Goal: Task Accomplishment & Management: Use online tool/utility

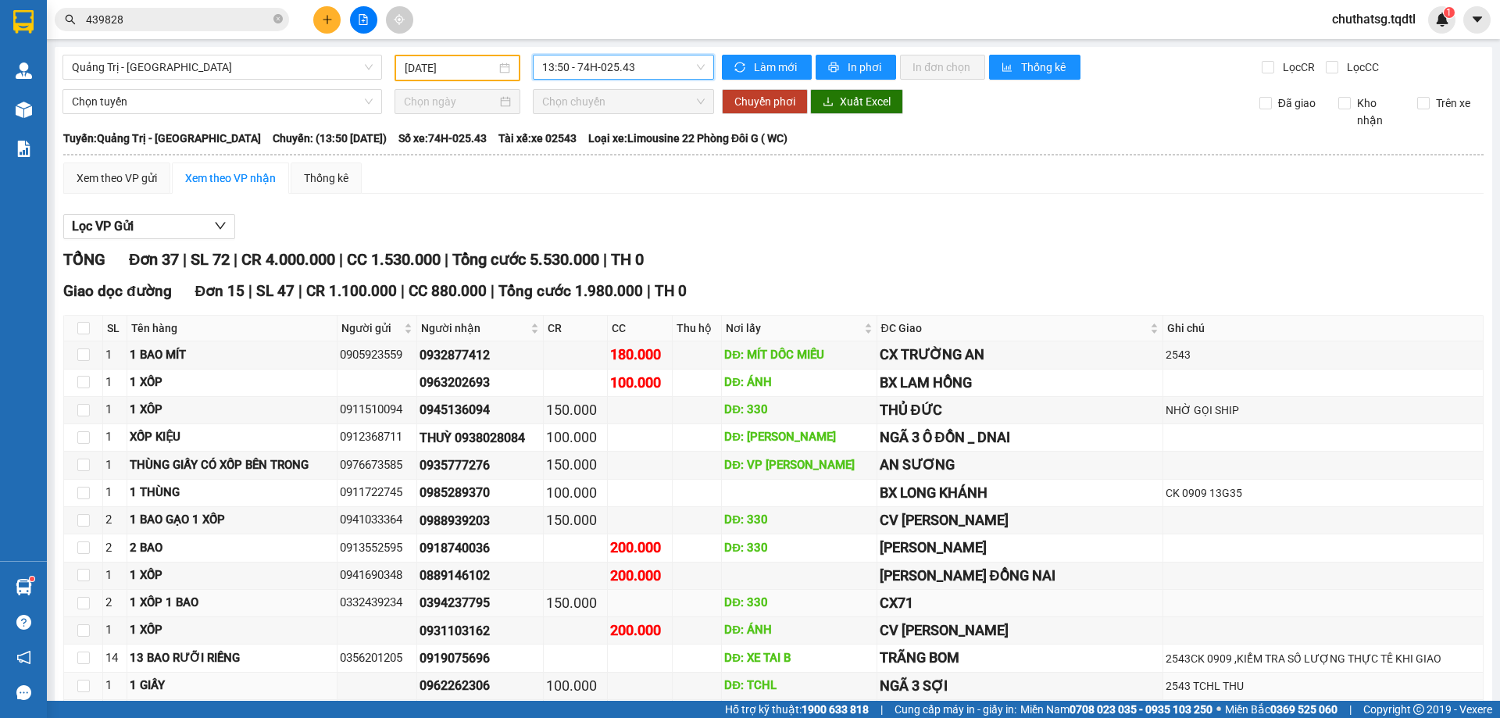
scroll to position [391, 0]
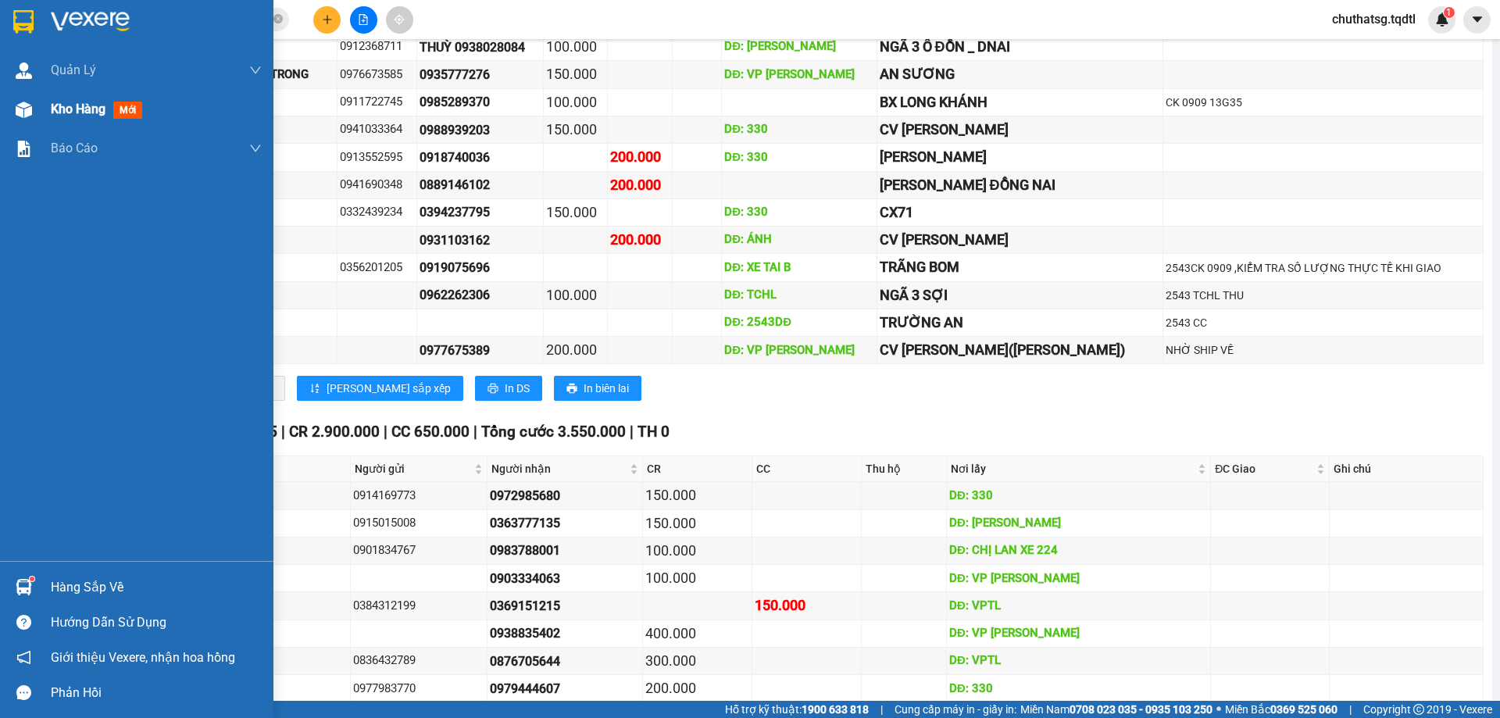
click at [69, 109] on span "Kho hàng" at bounding box center [78, 109] width 55 height 15
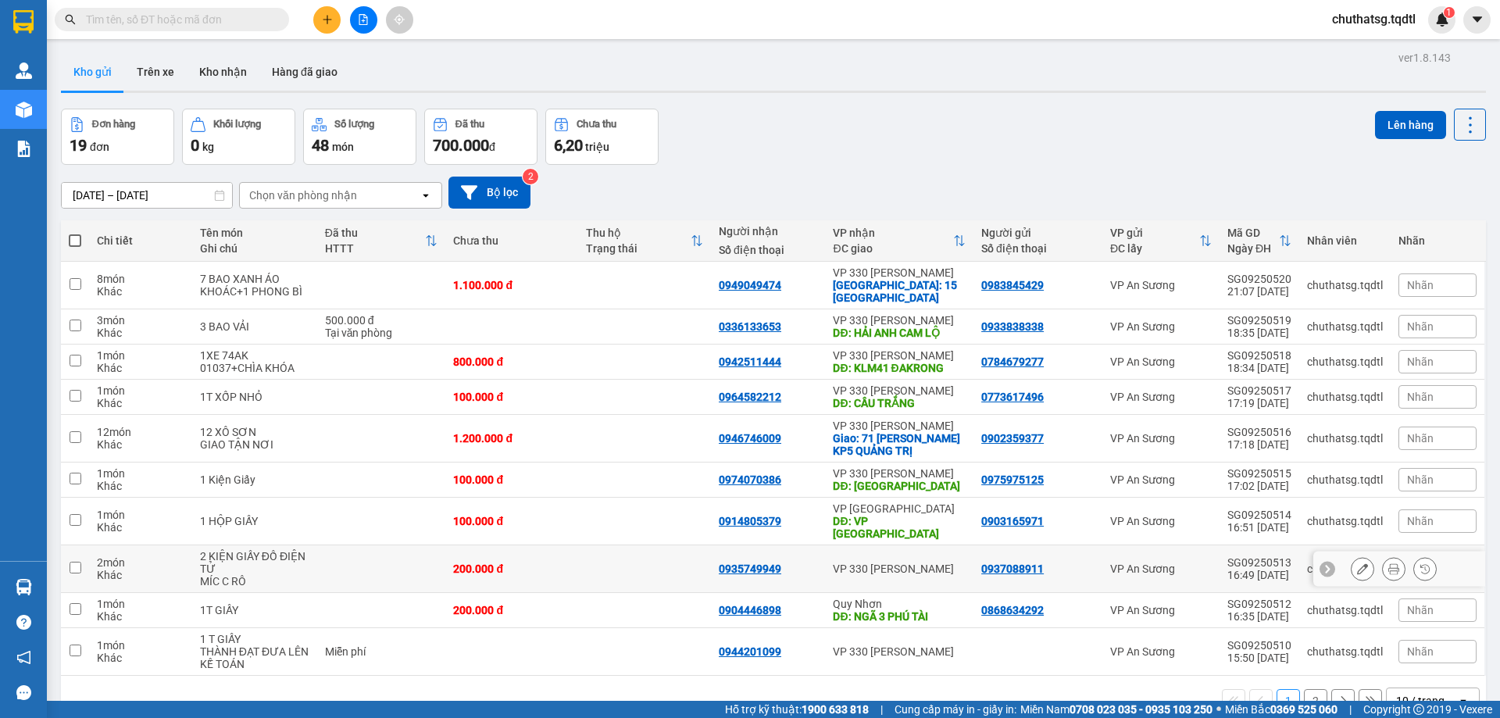
scroll to position [72, 0]
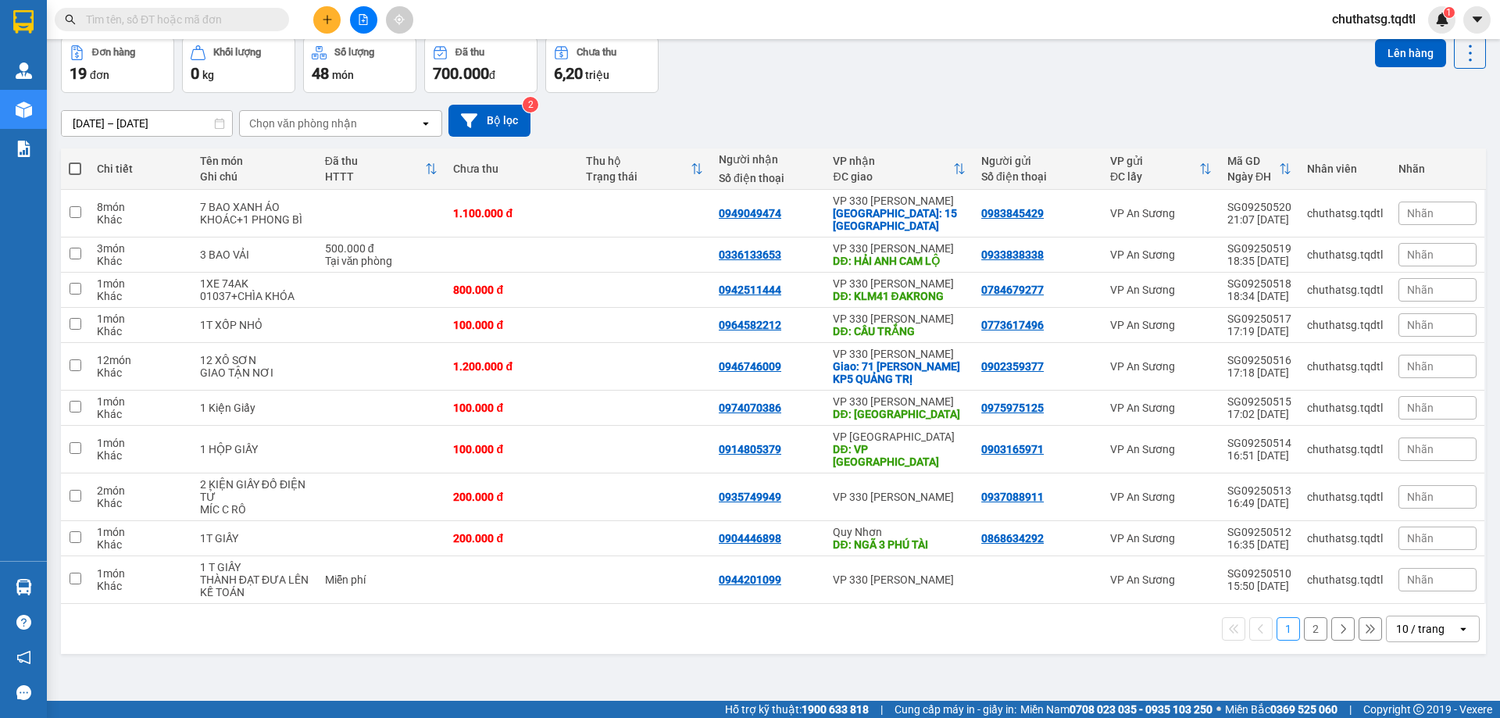
drag, startPoint x: 1412, startPoint y: 614, endPoint x: 1401, endPoint y: 623, distance: 13.3
click at [1410, 621] on div "10 / trang" at bounding box center [1420, 629] width 48 height 16
click at [1409, 580] on span "100 / trang" at bounding box center [1415, 582] width 56 height 16
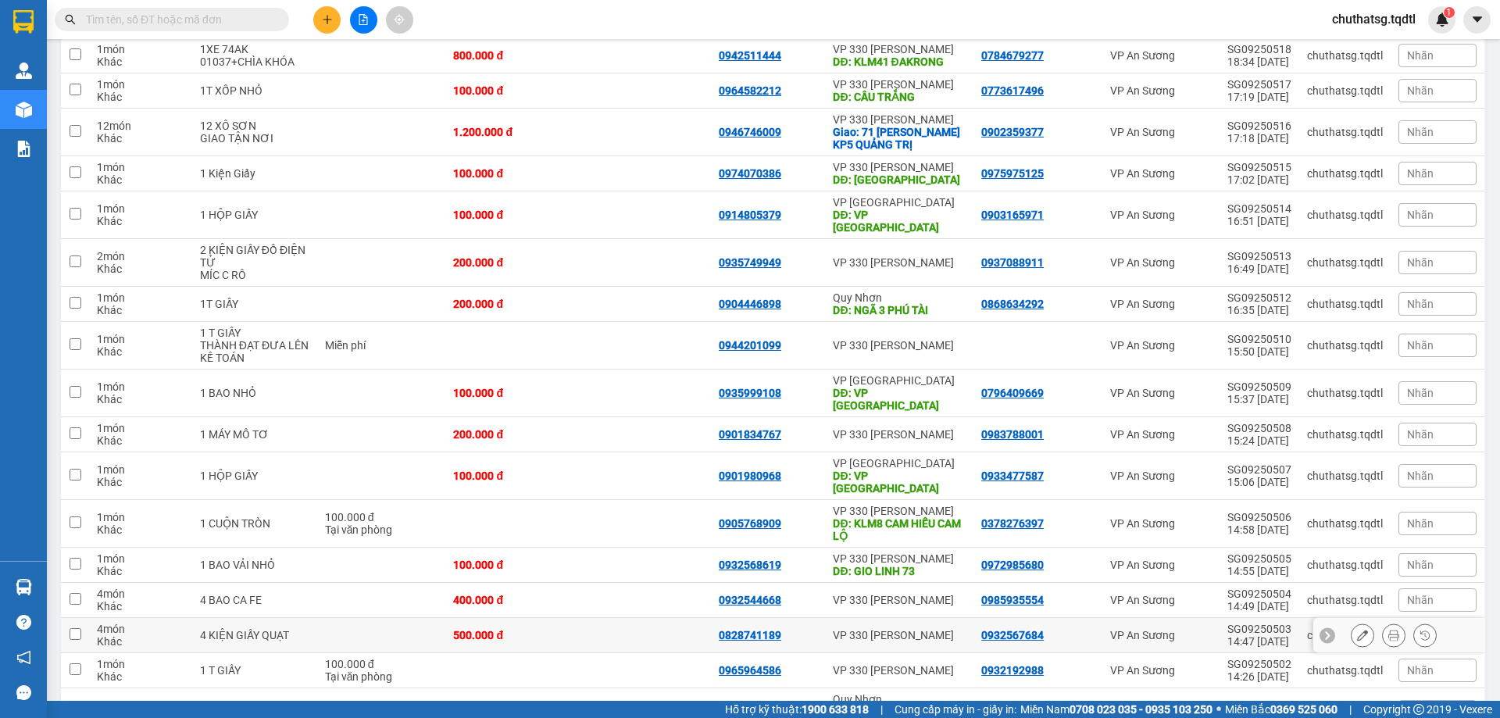
scroll to position [368, 0]
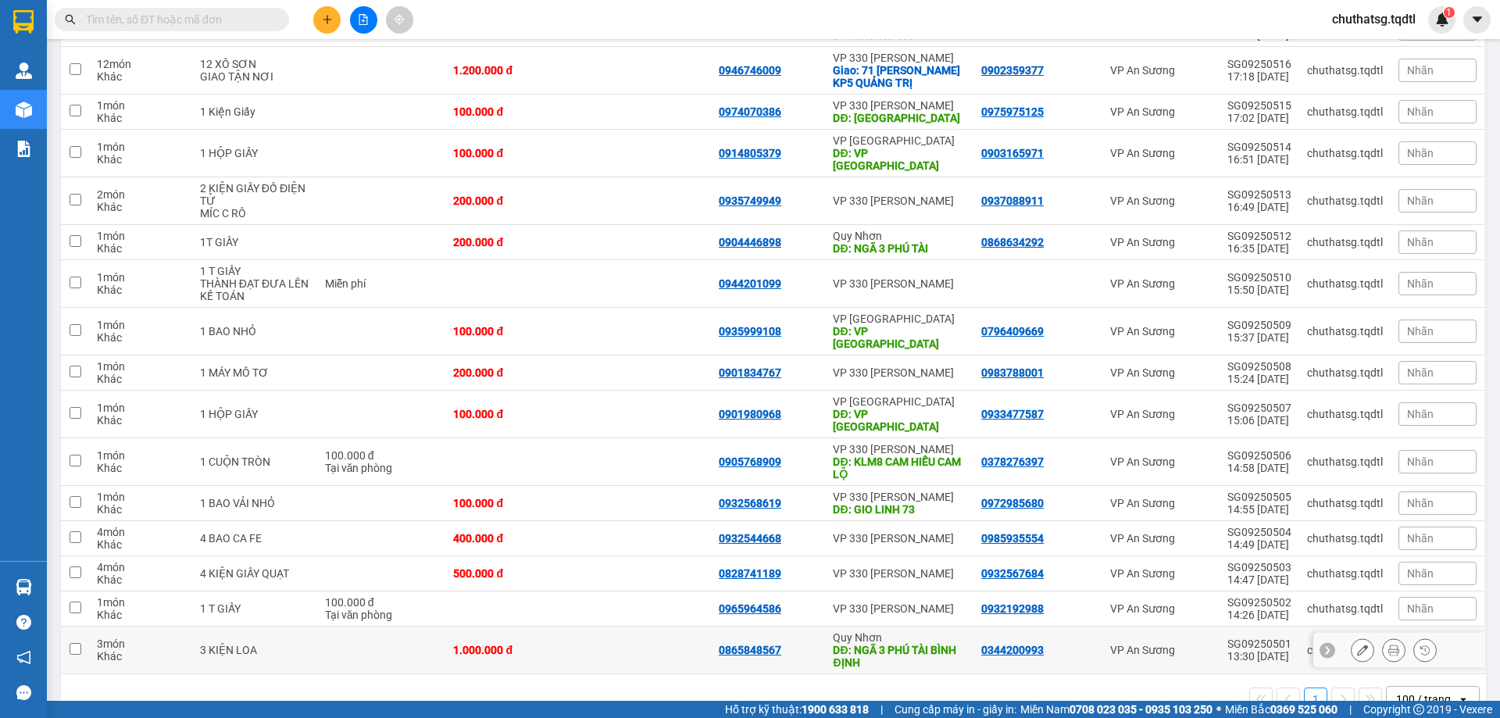
click at [73, 643] on input "checkbox" at bounding box center [76, 649] width 12 height 12
checkbox input "true"
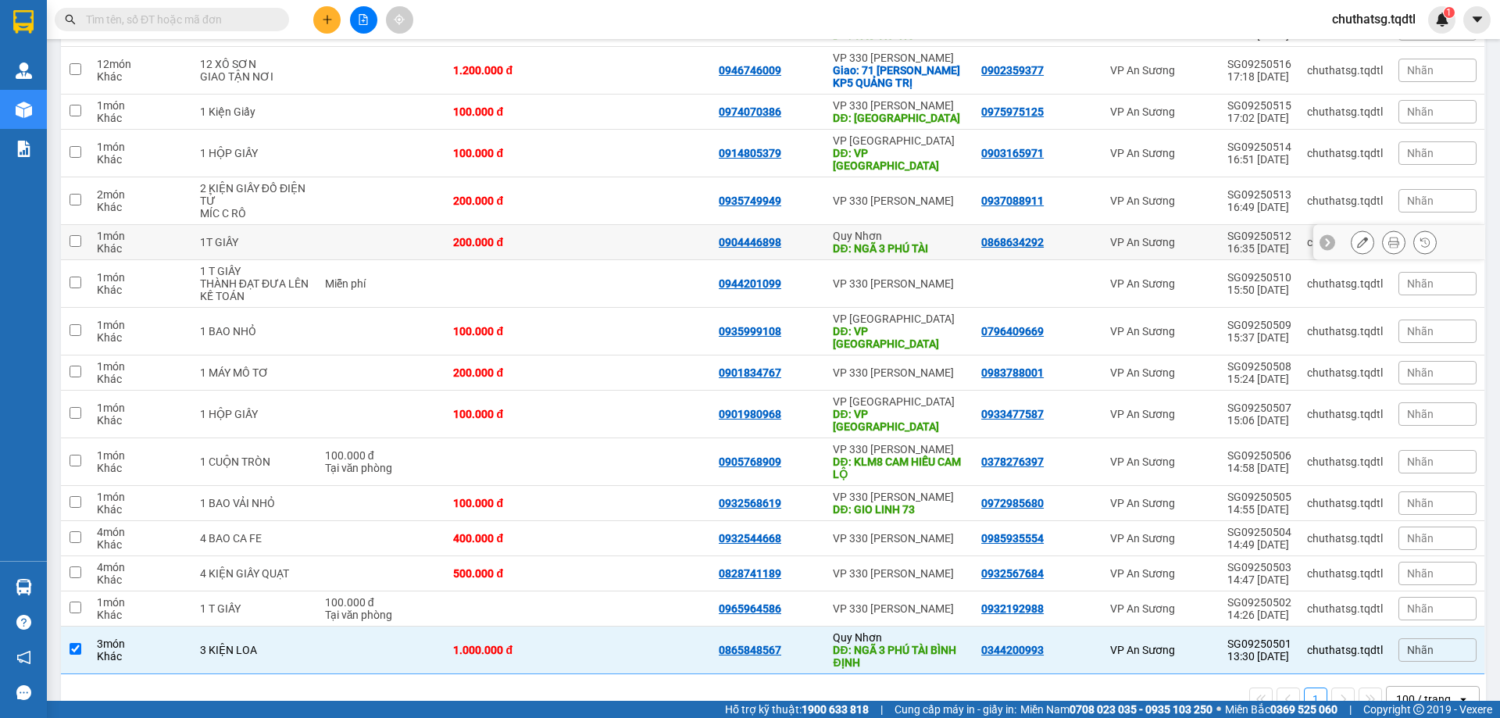
click at [77, 235] on input "checkbox" at bounding box center [76, 241] width 12 height 12
checkbox input "true"
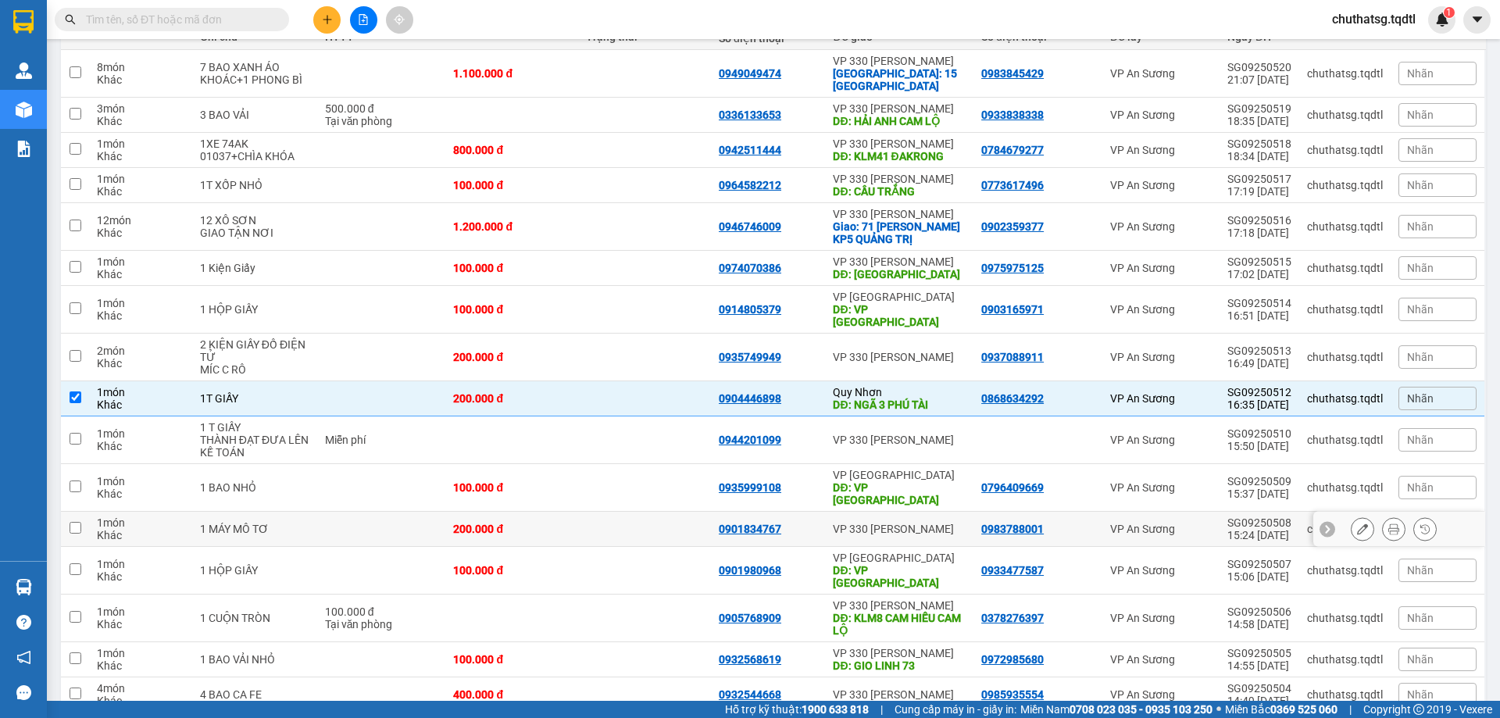
scroll to position [0, 0]
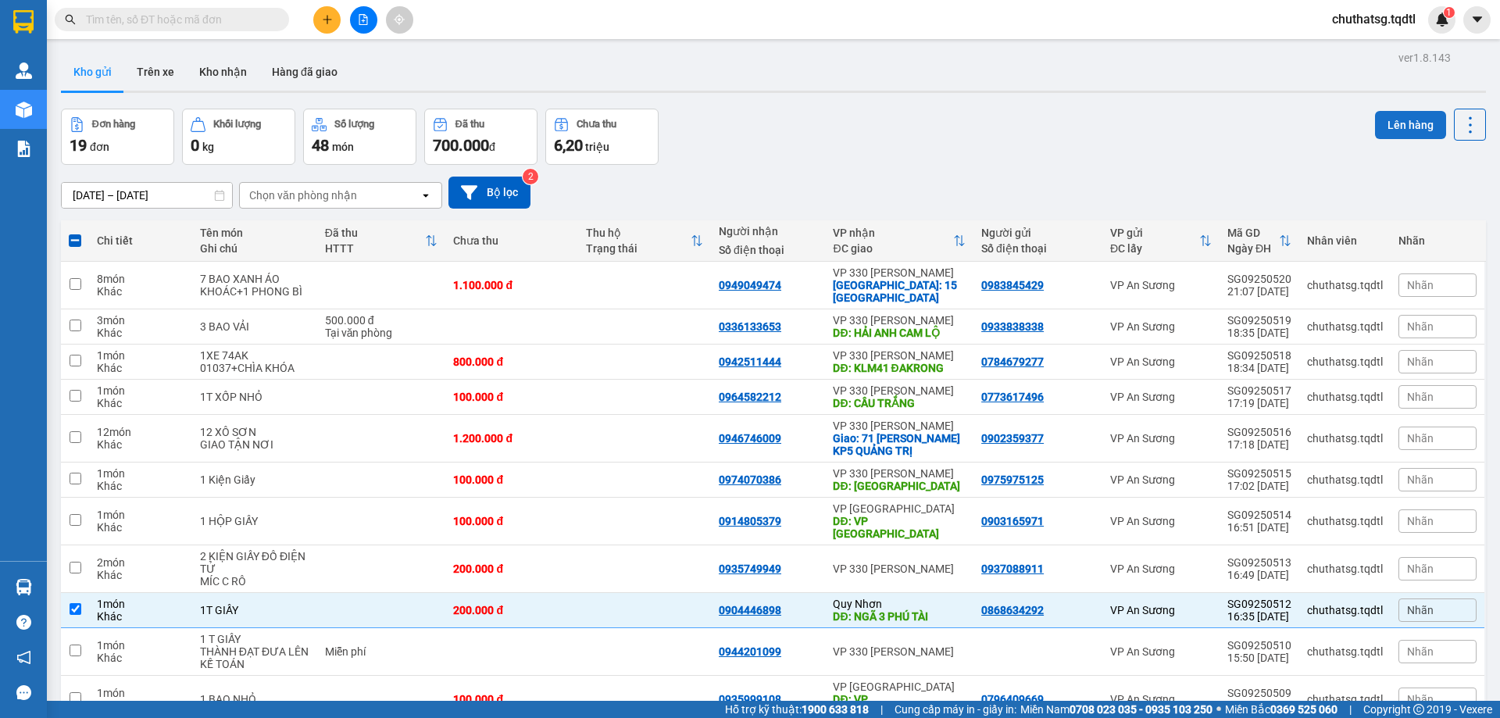
click at [1402, 120] on button "Lên hàng" at bounding box center [1410, 125] width 71 height 28
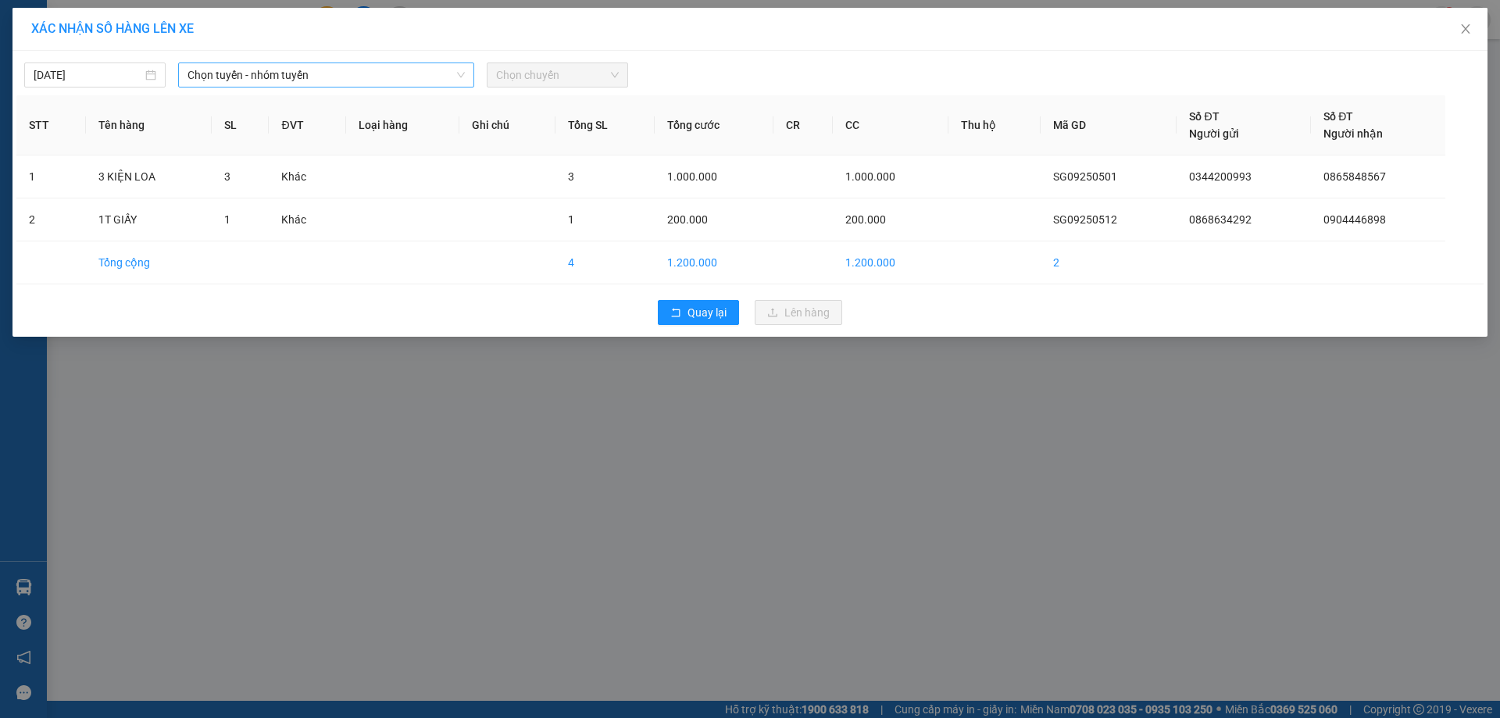
click at [356, 70] on span "Chọn tuyến - nhóm tuyến" at bounding box center [325, 74] width 277 height 23
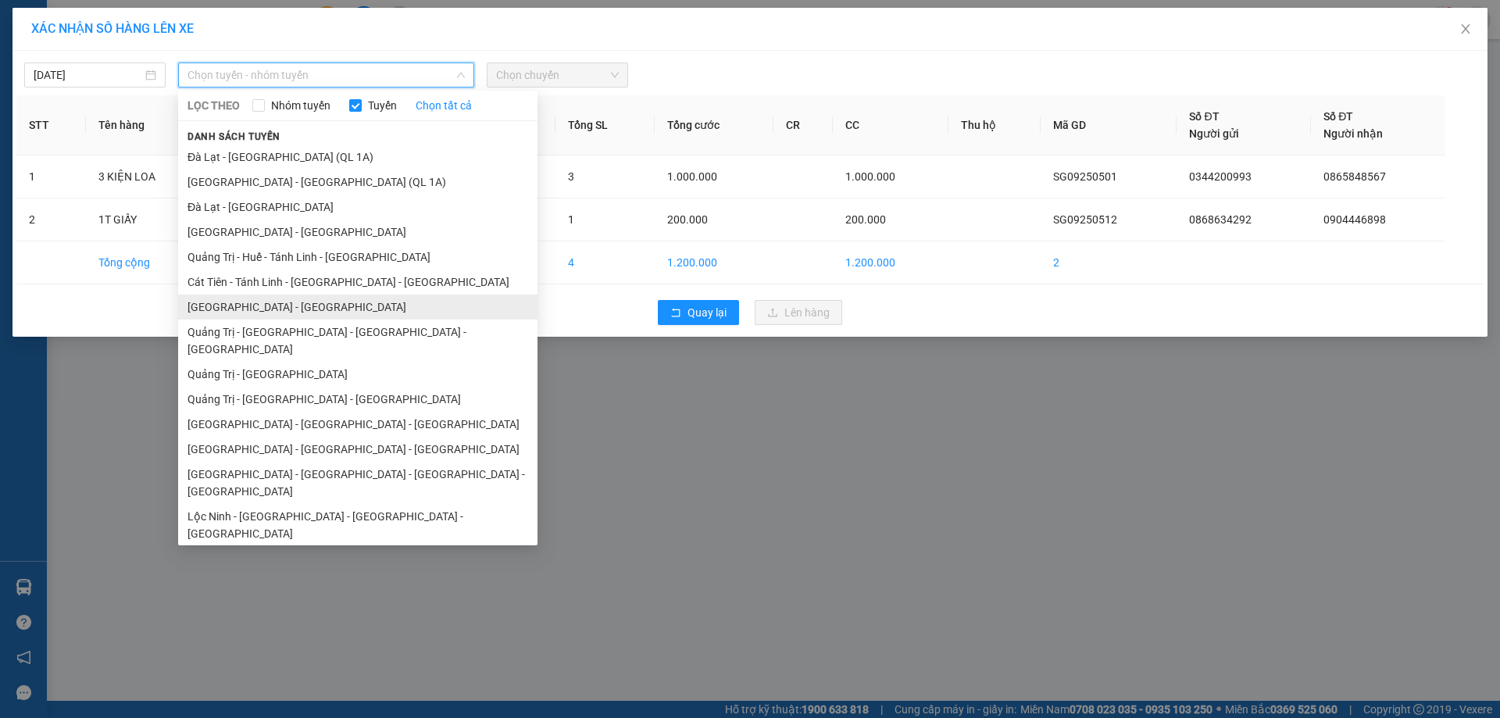
click at [241, 304] on li "[GEOGRAPHIC_DATA] - [GEOGRAPHIC_DATA]" at bounding box center [357, 307] width 359 height 25
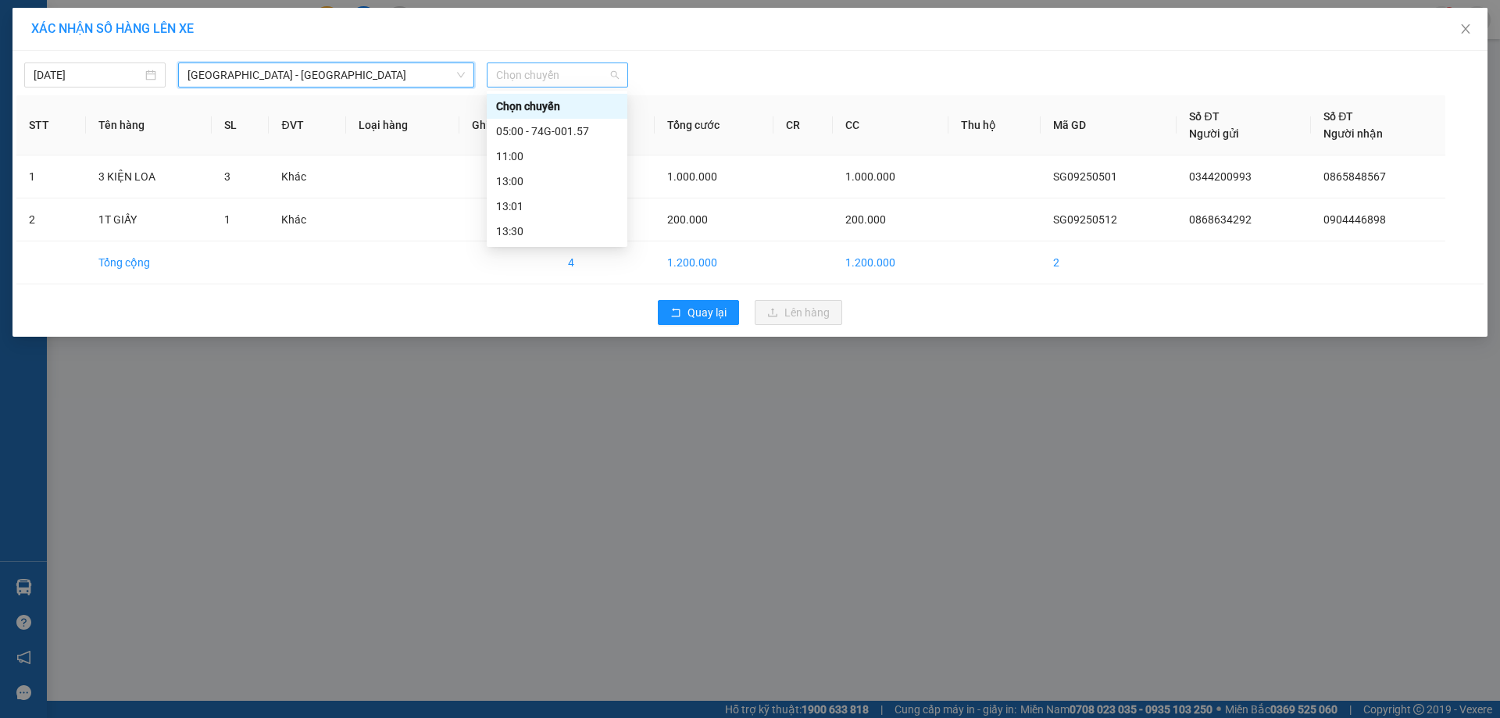
click at [568, 77] on span "Chọn chuyến" at bounding box center [557, 74] width 123 height 23
click at [533, 127] on div "05:00 - 74G-001.57" at bounding box center [557, 131] width 122 height 17
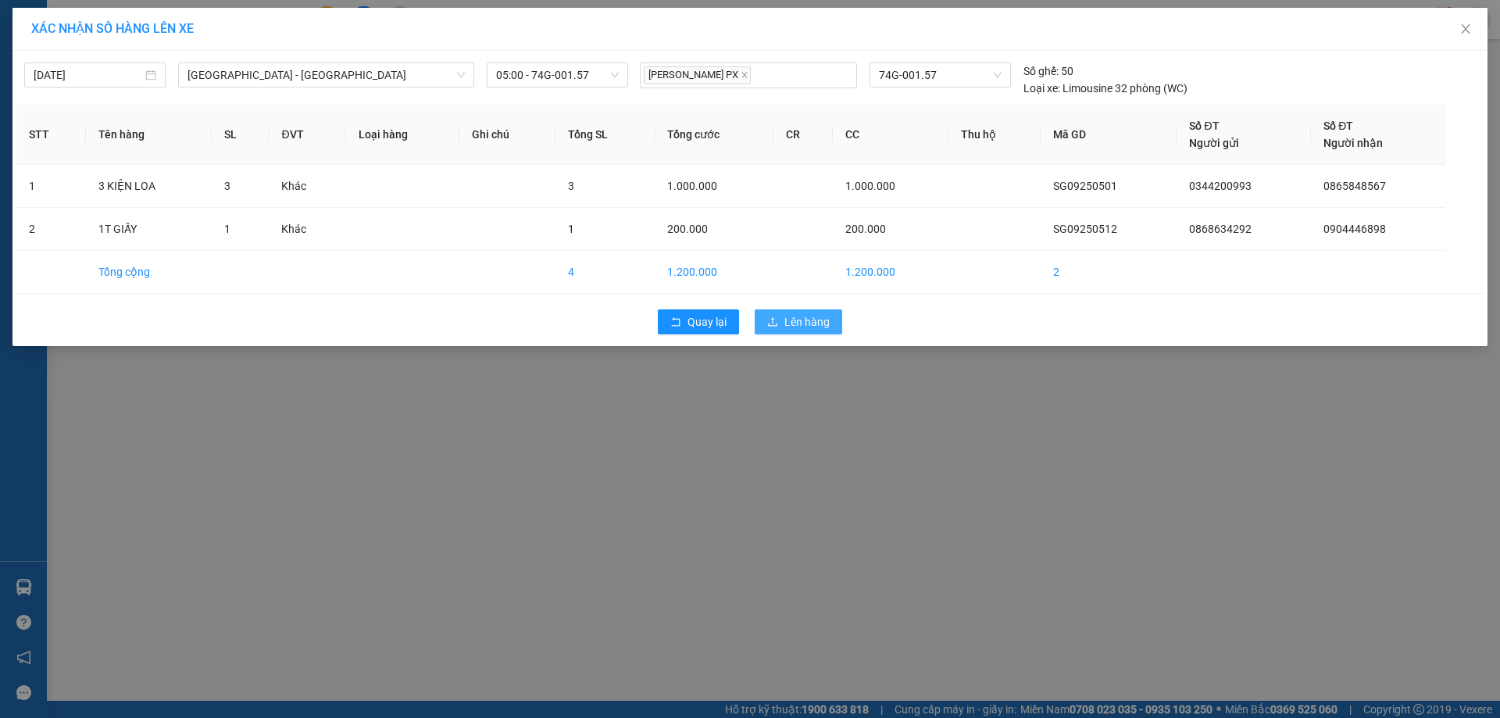
click at [805, 320] on span "Lên hàng" at bounding box center [806, 321] width 45 height 17
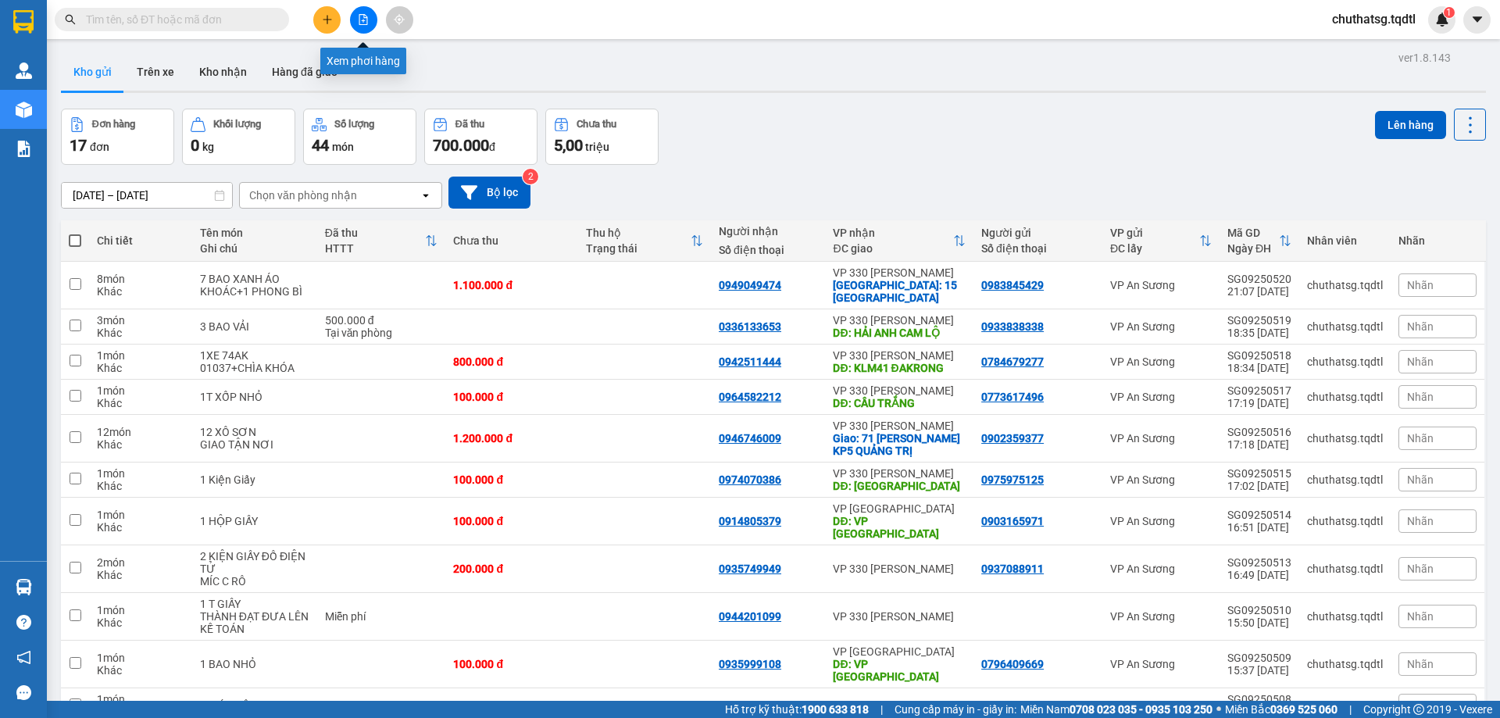
click at [366, 20] on icon "file-add" at bounding box center [363, 19] width 11 height 11
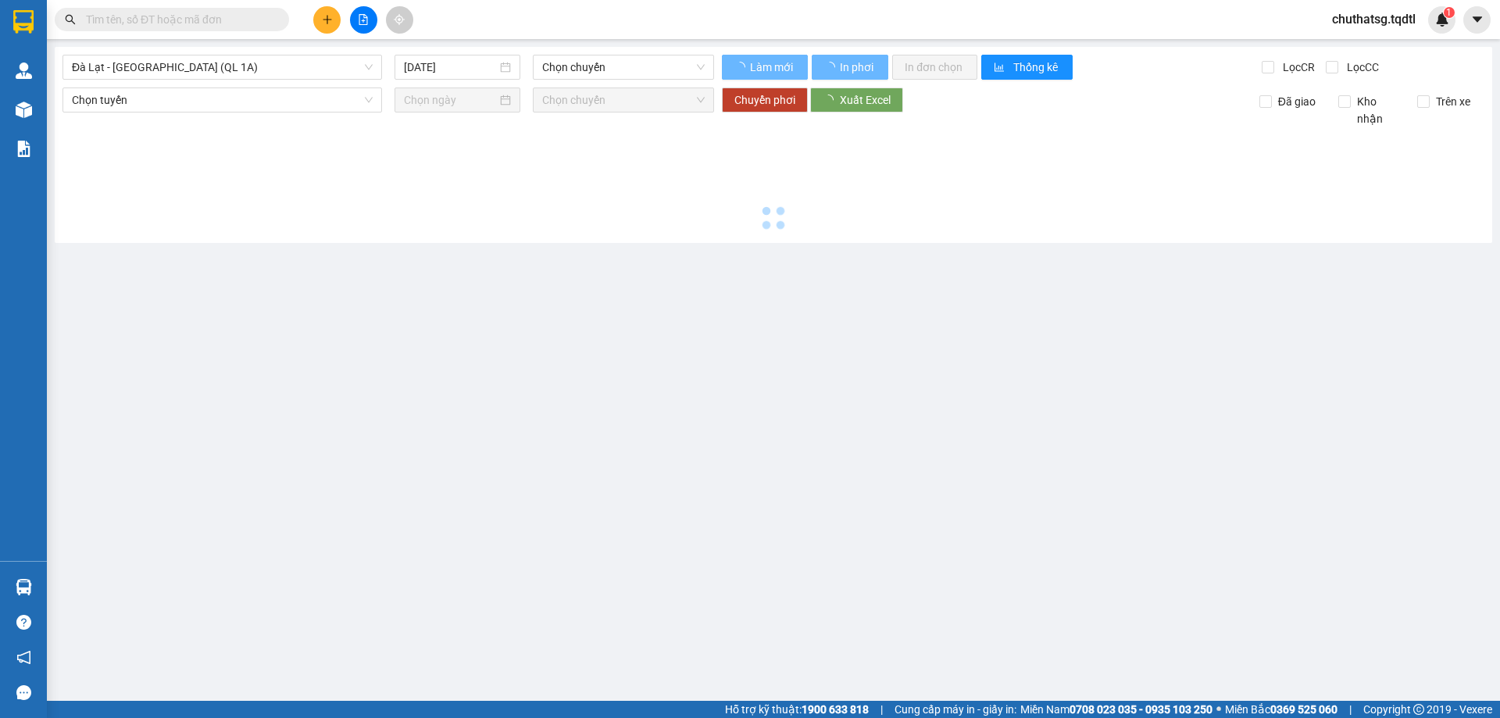
type input "14/09/2025"
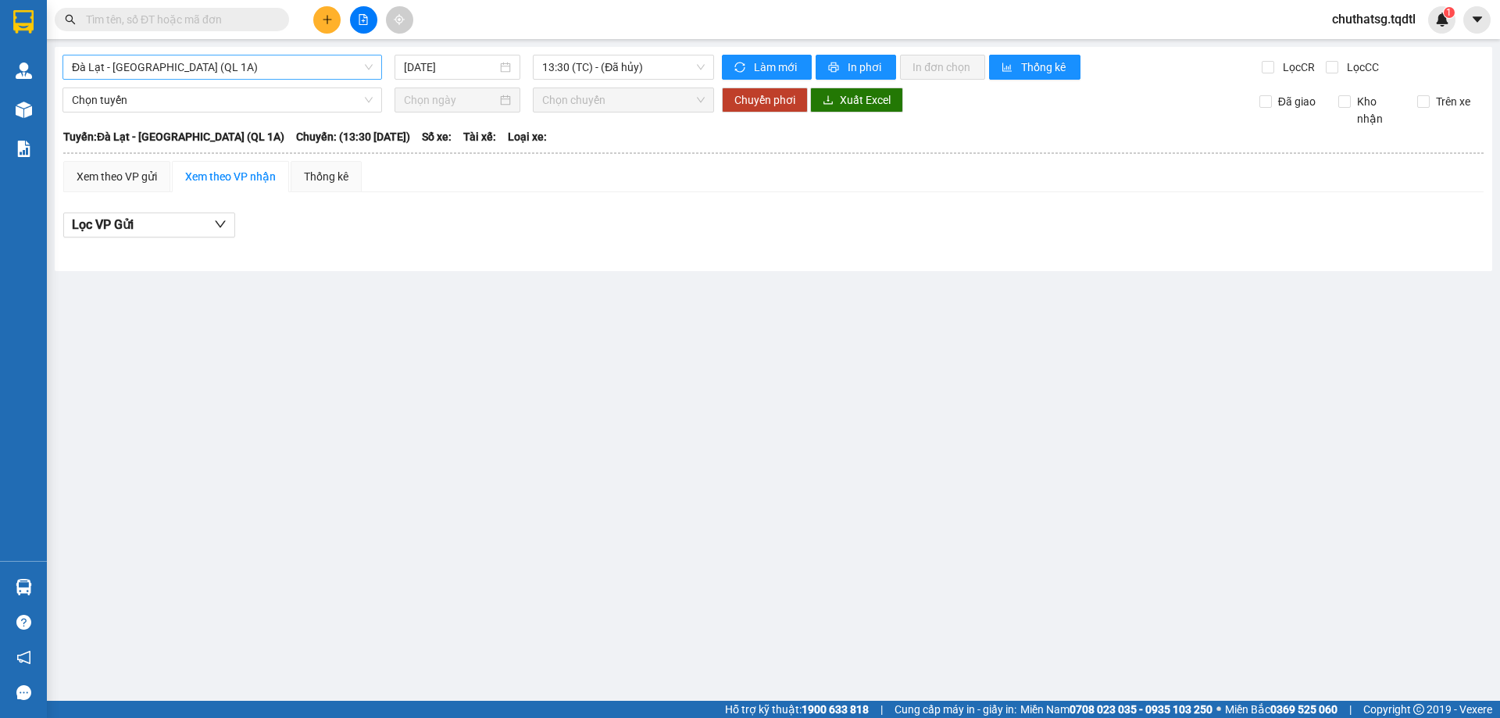
click at [291, 75] on span "Đà Lạt - [GEOGRAPHIC_DATA] (QL 1A)" at bounding box center [222, 66] width 301 height 23
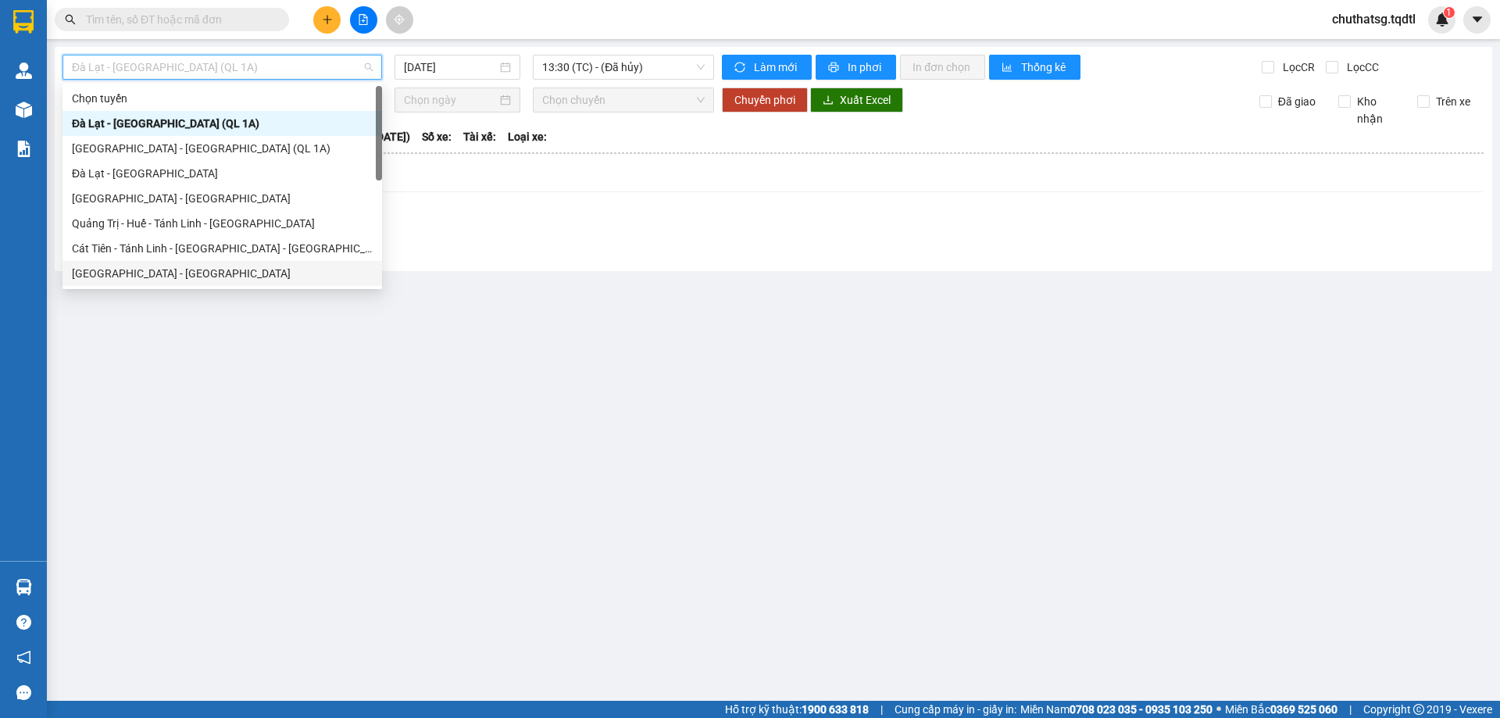
click at [118, 272] on div "[GEOGRAPHIC_DATA] - [GEOGRAPHIC_DATA]" at bounding box center [222, 273] width 301 height 17
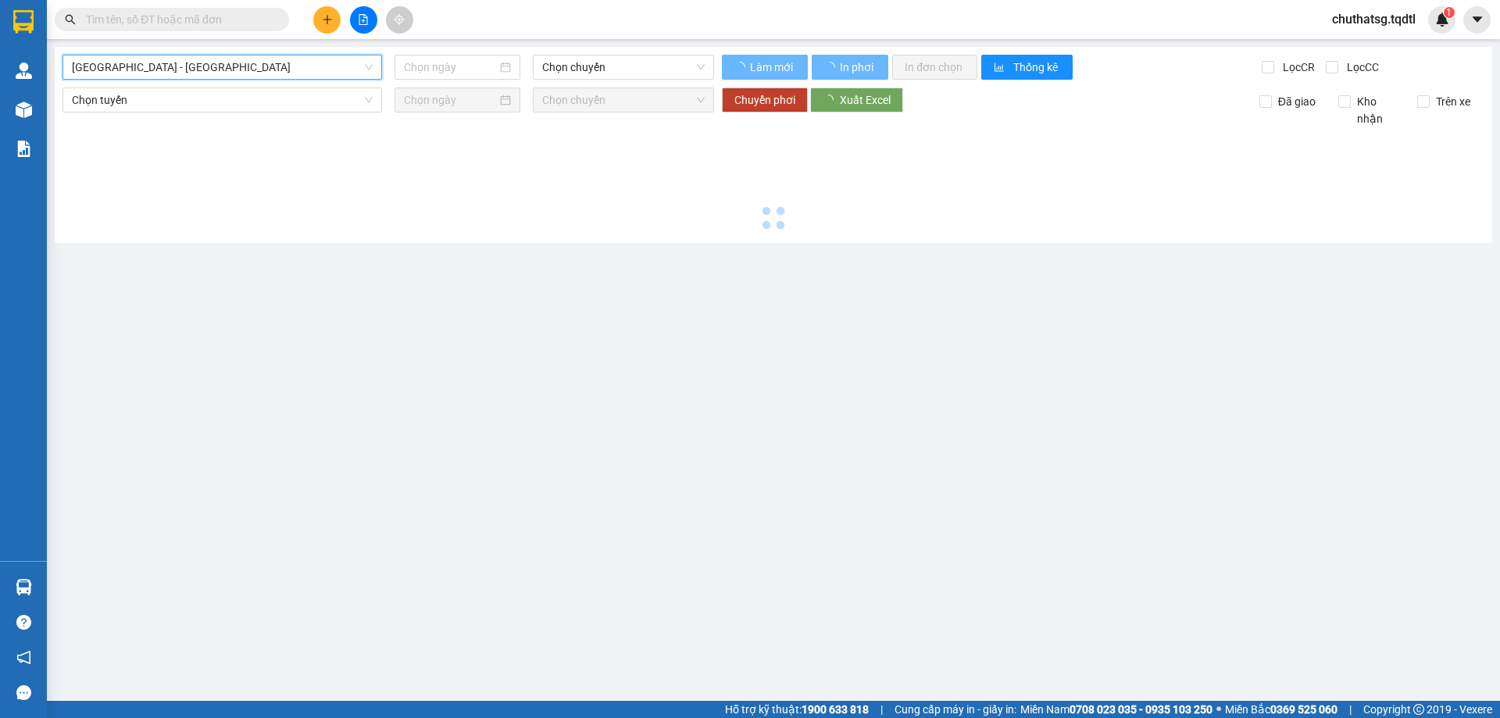
type input "14/09/2025"
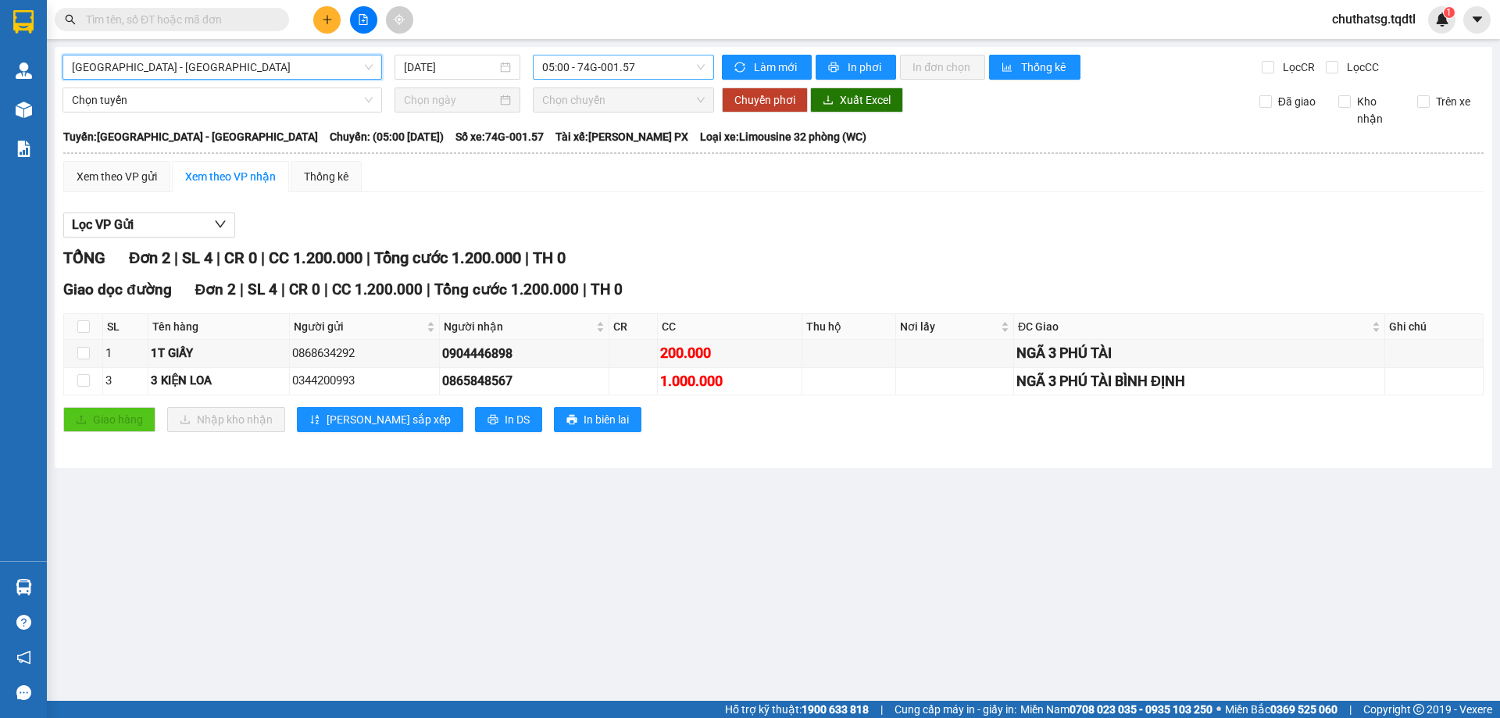
click at [657, 70] on span "05:00 - 74G-001.57" at bounding box center [623, 66] width 162 height 23
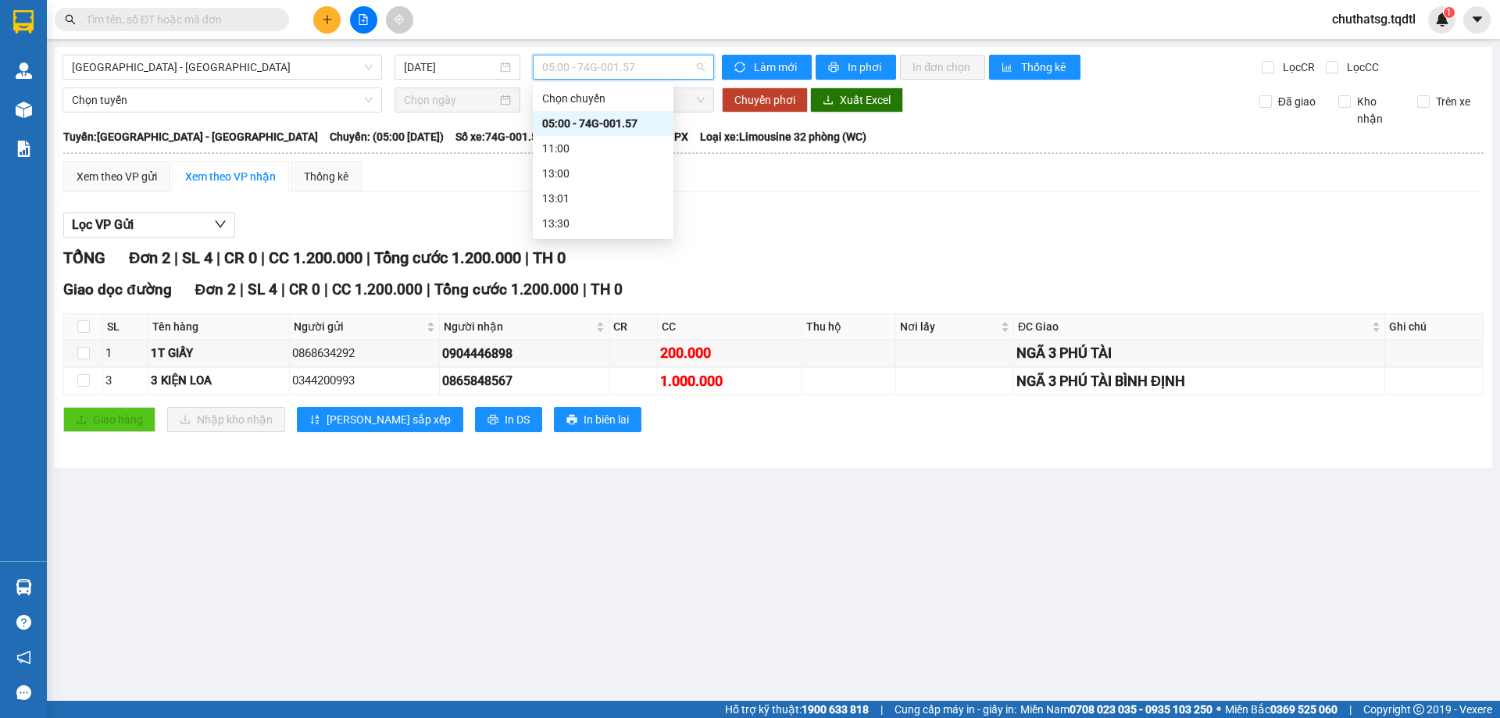
click at [628, 116] on div "05:00 - 74G-001.57" at bounding box center [603, 123] width 122 height 17
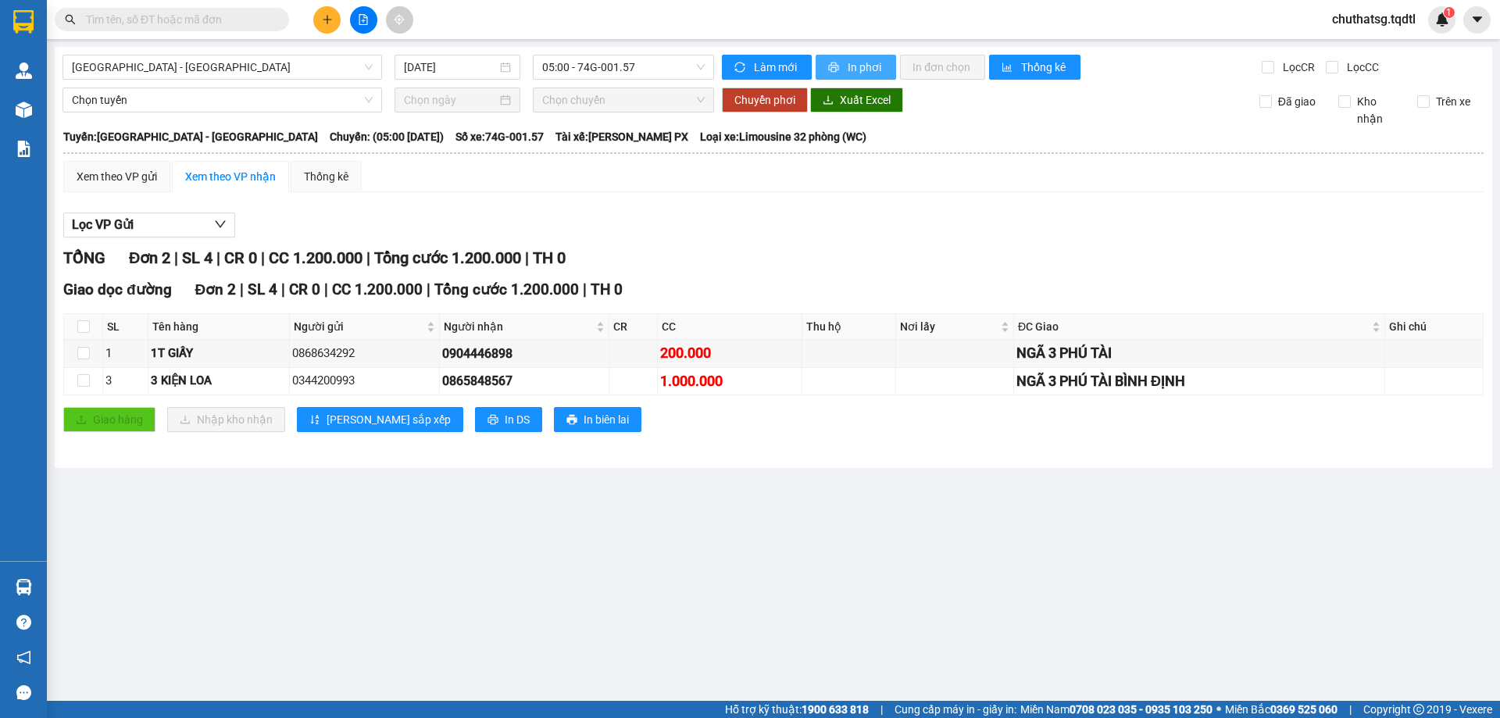
click at [831, 65] on icon "printer" at bounding box center [834, 67] width 10 height 10
